Goal: Information Seeking & Learning: Compare options

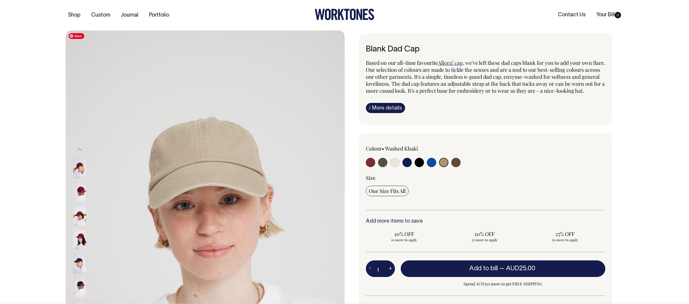
select select "Washed Khaki"
click at [457, 167] on input "radio" at bounding box center [455, 162] width 9 height 9
radio input "true"
select select "Espresso"
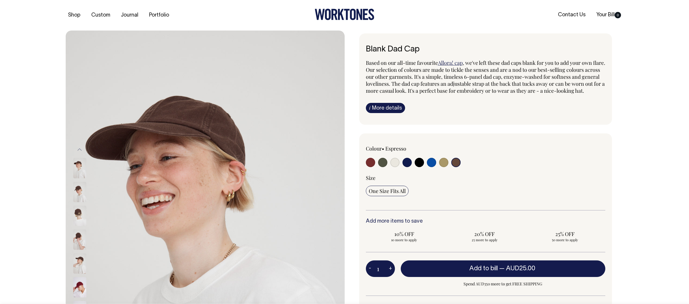
click at [457, 167] on input "radio" at bounding box center [455, 162] width 9 height 9
click at [444, 167] on input "radio" at bounding box center [443, 162] width 9 height 9
radio input "true"
select select "Washed Khaki"
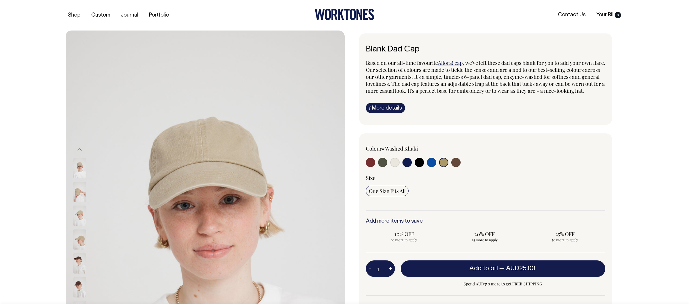
click at [369, 167] on input "radio" at bounding box center [370, 162] width 9 height 9
radio input "true"
select select "Burgundy"
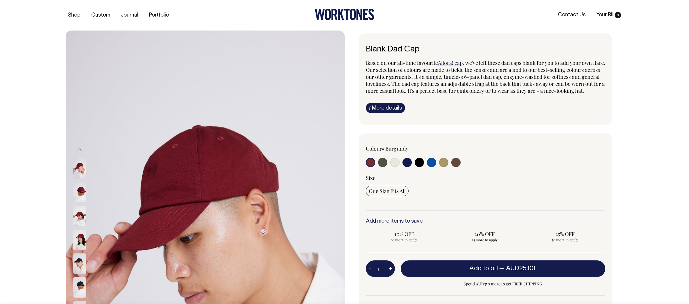
click at [445, 167] on input "radio" at bounding box center [443, 162] width 9 height 9
radio input "true"
select select "Washed Khaki"
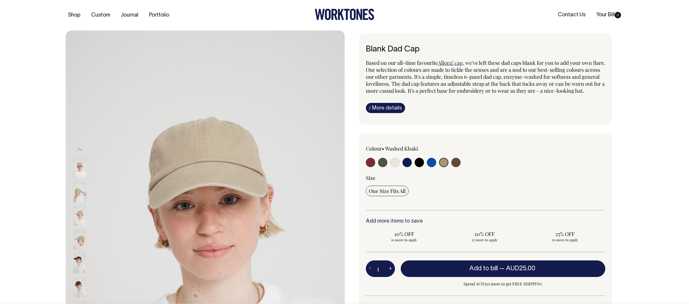
click at [456, 167] on input "radio" at bounding box center [455, 162] width 9 height 9
radio input "true"
select select "Espresso"
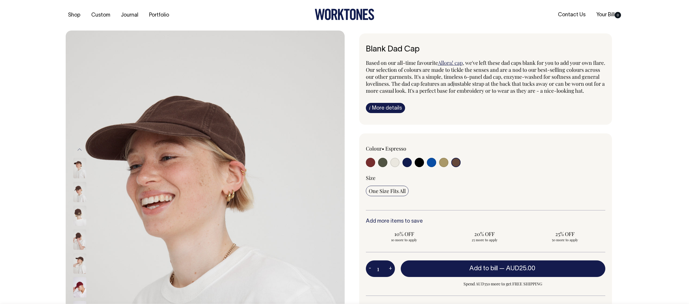
click at [77, 239] on img at bounding box center [79, 239] width 13 height 20
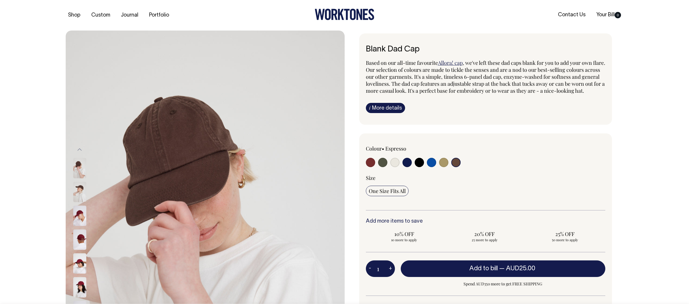
click at [669, 150] on div "Previous" at bounding box center [344, 240] width 689 height 418
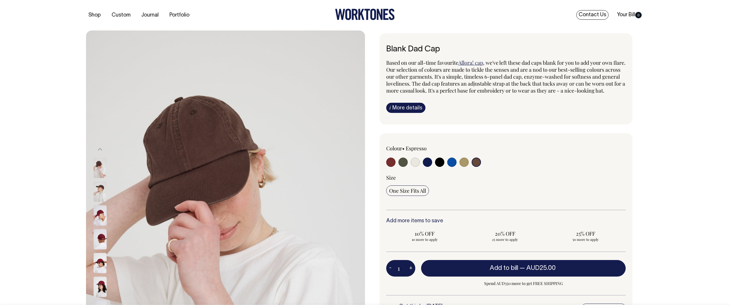
click at [592, 13] on link "Contact Us" at bounding box center [592, 15] width 32 height 10
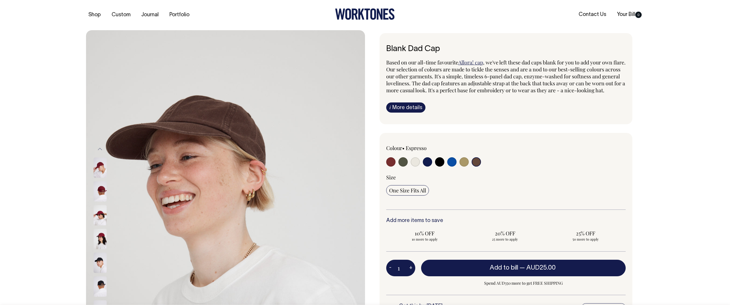
click at [393, 167] on input "radio" at bounding box center [390, 161] width 9 height 9
radio input "true"
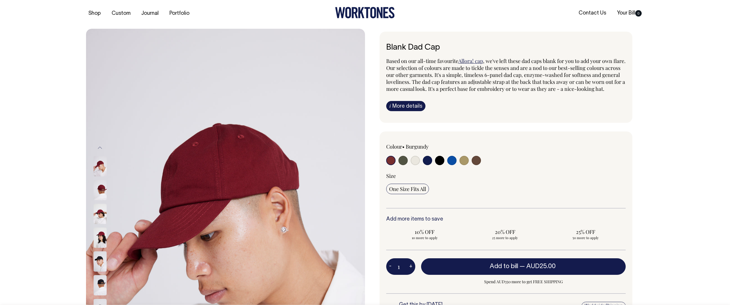
scroll to position [2, 0]
click at [479, 166] on input "radio" at bounding box center [476, 160] width 9 height 9
radio input "true"
select select "Espresso"
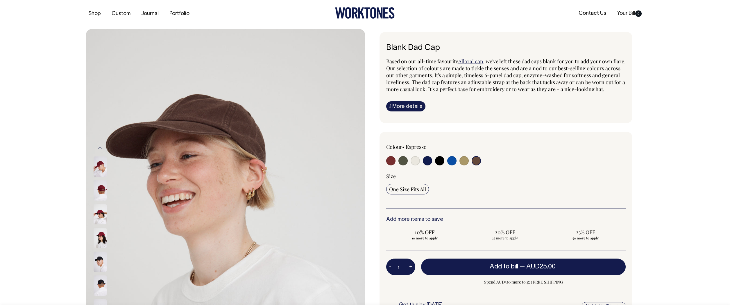
scroll to position [2, 0]
click at [97, 212] on img at bounding box center [100, 214] width 13 height 20
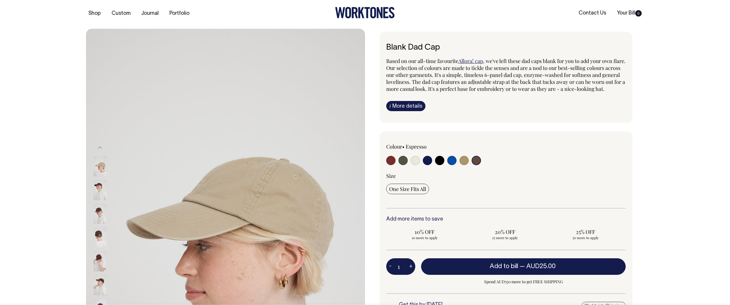
click at [98, 188] on img at bounding box center [100, 190] width 13 height 20
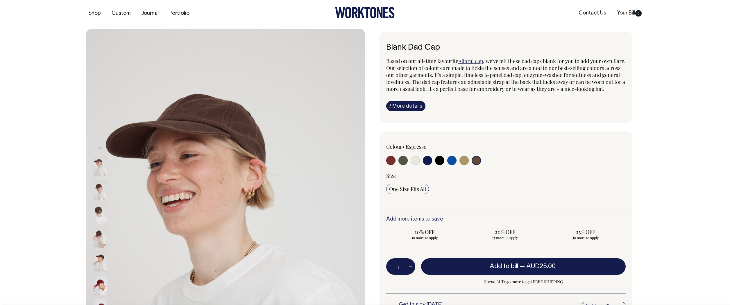
click at [464, 165] on input "radio" at bounding box center [463, 160] width 9 height 9
radio input "true"
select select "Washed Khaki"
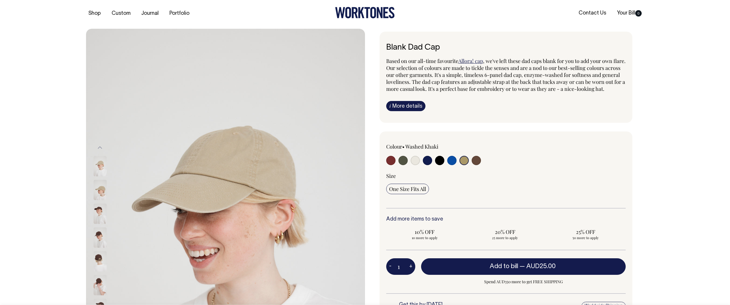
click at [465, 165] on input "radio" at bounding box center [463, 160] width 9 height 9
click at [479, 165] on input "radio" at bounding box center [476, 160] width 9 height 9
radio input "true"
select select "Espresso"
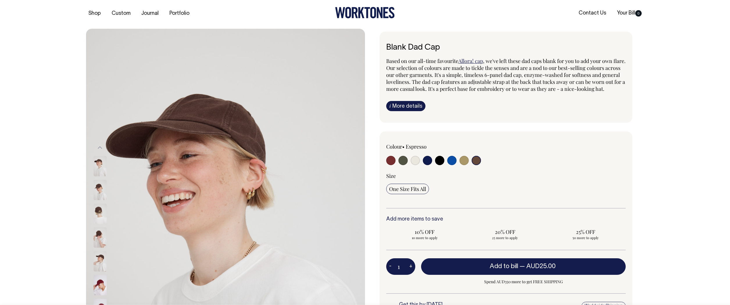
drag, startPoint x: 671, startPoint y: 163, endPoint x: 543, endPoint y: 175, distance: 128.1
click at [671, 163] on div "Previous" at bounding box center [365, 238] width 730 height 418
click at [390, 165] on input "radio" at bounding box center [390, 160] width 9 height 9
radio input "true"
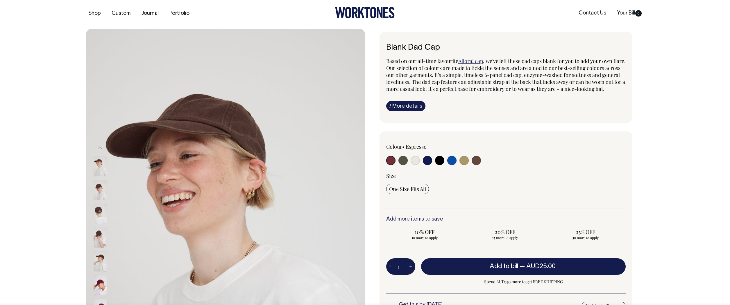
select select "Burgundy"
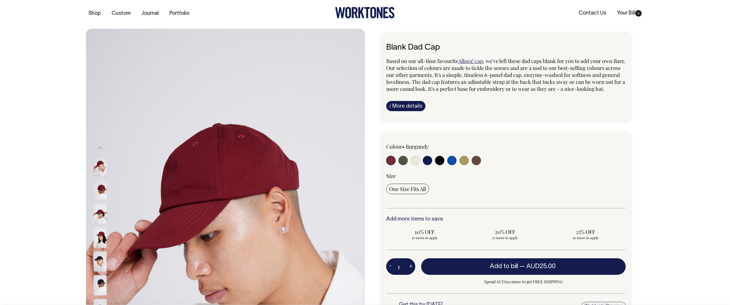
click at [389, 165] on input "radio" at bounding box center [390, 160] width 9 height 9
click at [475, 165] on input "radio" at bounding box center [476, 160] width 9 height 9
radio input "true"
select select "Espresso"
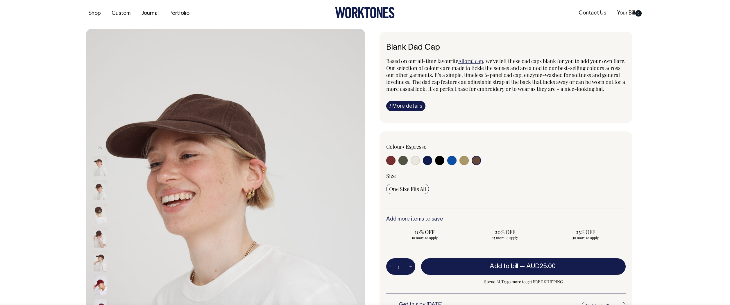
click at [463, 165] on input "radio" at bounding box center [463, 160] width 9 height 9
radio input "true"
select select "Washed Khaki"
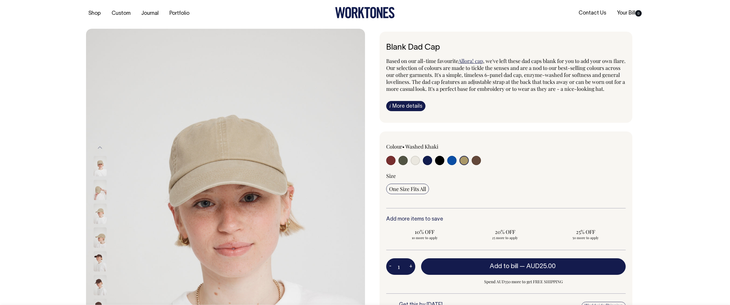
click at [413, 165] on input "radio" at bounding box center [415, 160] width 9 height 9
radio input "true"
select select "Natural"
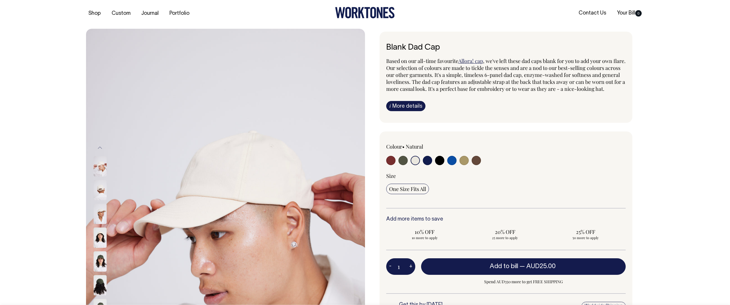
click at [463, 165] on input "radio" at bounding box center [463, 160] width 9 height 9
radio input "true"
select select "Washed Khaki"
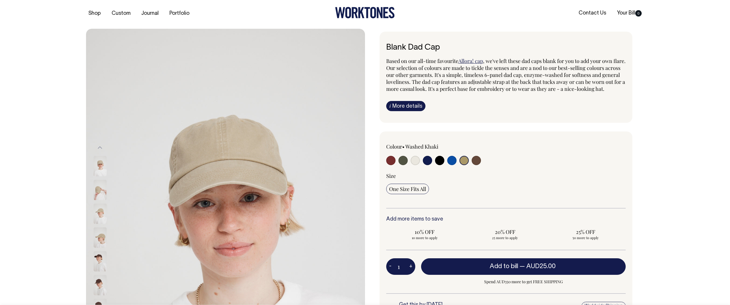
click at [713, 185] on div "Previous" at bounding box center [365, 238] width 730 height 418
click at [53, 107] on div "Previous" at bounding box center [365, 238] width 730 height 418
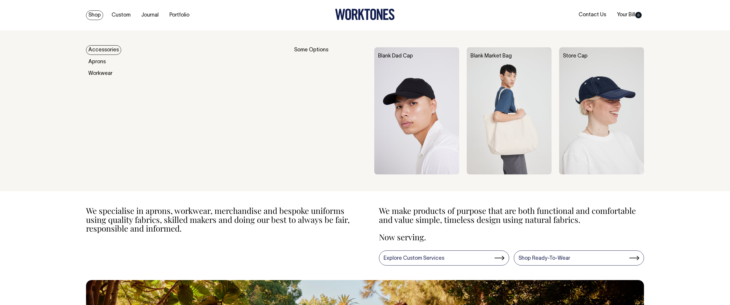
click at [94, 16] on link "Shop" at bounding box center [94, 15] width 17 height 10
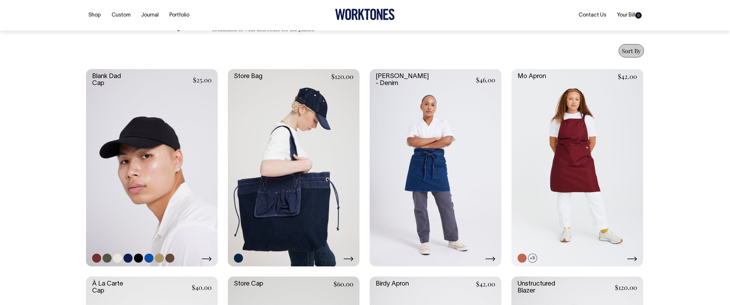
scroll to position [212, 0]
click at [96, 258] on link at bounding box center [96, 258] width 9 height 9
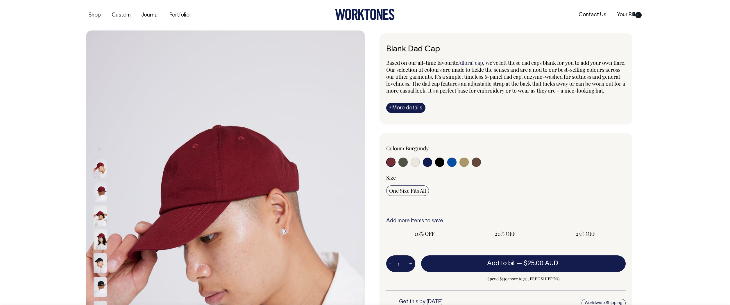
radio input "true"
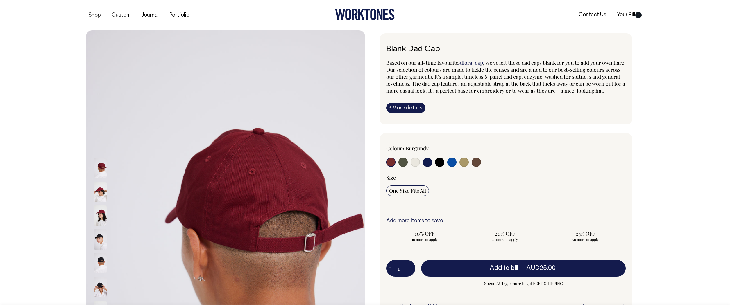
click at [479, 167] on input "radio" at bounding box center [476, 162] width 9 height 9
radio input "true"
select select "Espresso"
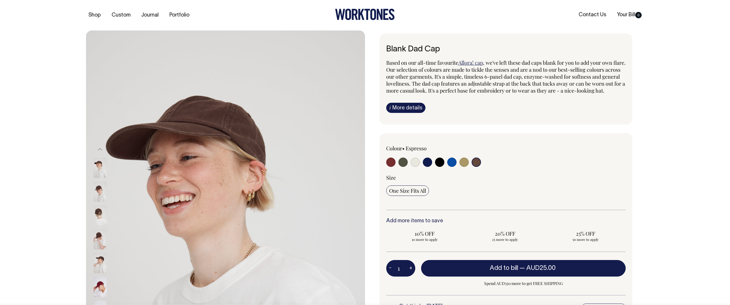
click at [388, 167] on input "radio" at bounding box center [390, 162] width 9 height 9
radio input "true"
select select "Burgundy"
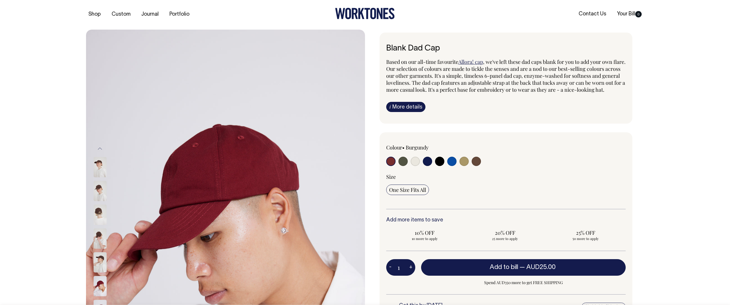
scroll to position [1, 0]
click at [441, 166] on input "radio" at bounding box center [439, 161] width 9 height 9
radio input "true"
select select "Black"
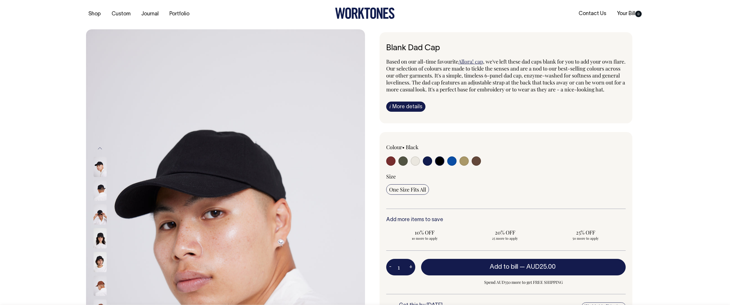
click at [440, 166] on input "radio" at bounding box center [439, 161] width 9 height 9
drag, startPoint x: 440, startPoint y: 169, endPoint x: 356, endPoint y: 166, distance: 84.3
click at [440, 166] on input "radio" at bounding box center [439, 161] width 9 height 9
drag, startPoint x: 96, startPoint y: 255, endPoint x: 102, endPoint y: 273, distance: 18.3
click at [96, 255] on img at bounding box center [100, 262] width 13 height 20
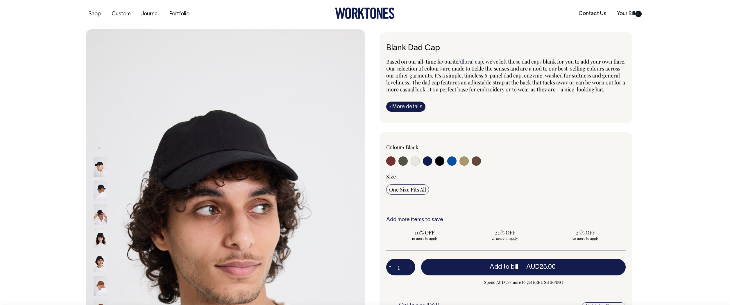
click at [101, 283] on img at bounding box center [100, 286] width 13 height 20
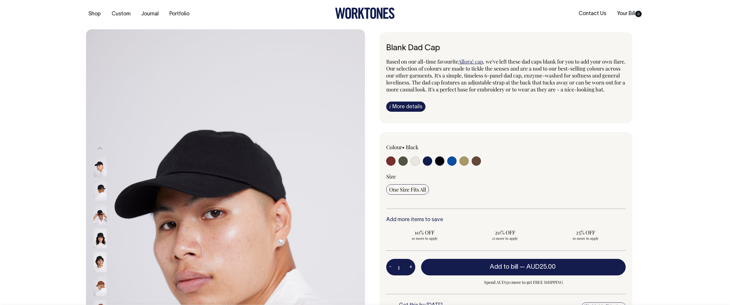
click at [99, 188] on img at bounding box center [100, 191] width 13 height 20
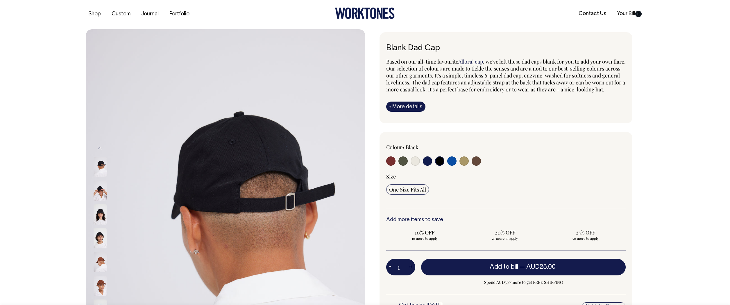
click at [478, 166] on input "radio" at bounding box center [476, 161] width 9 height 9
radio input "true"
select select "Espresso"
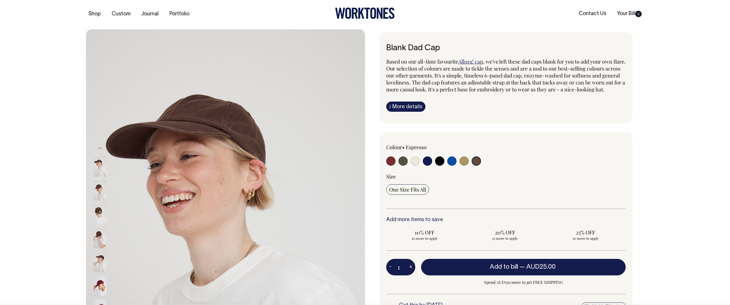
click at [99, 192] on img at bounding box center [100, 190] width 13 height 20
